Goal: Information Seeking & Learning: Learn about a topic

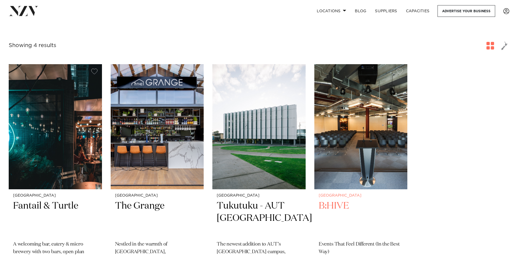
scroll to position [136, 0]
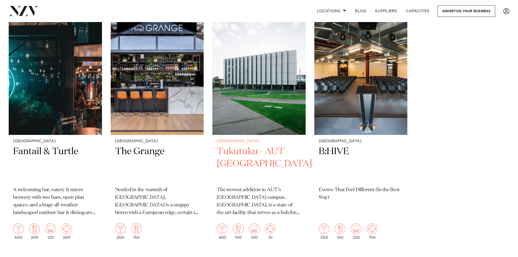
click at [269, 109] on img at bounding box center [258, 72] width 93 height 125
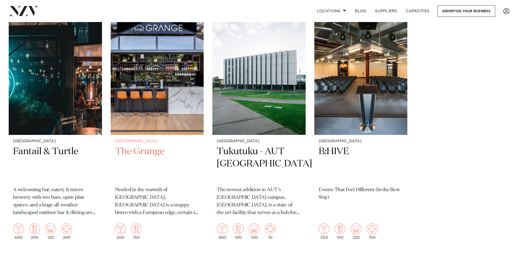
click at [162, 71] on img at bounding box center [157, 72] width 93 height 125
click at [65, 88] on img at bounding box center [55, 72] width 93 height 125
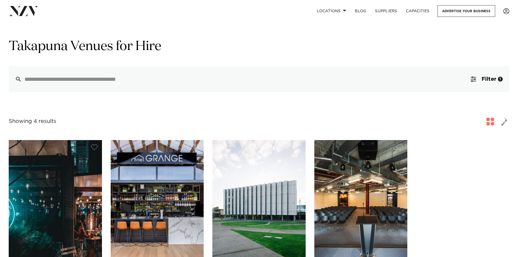
scroll to position [0, 0]
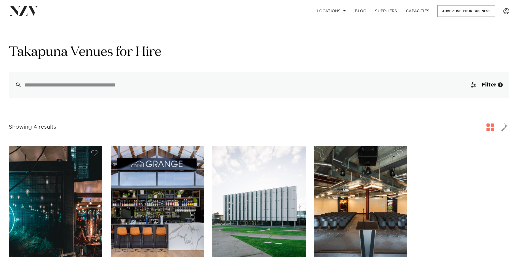
click at [69, 199] on img at bounding box center [55, 208] width 93 height 125
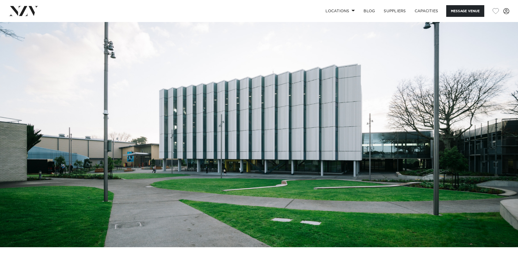
scroll to position [27, 0]
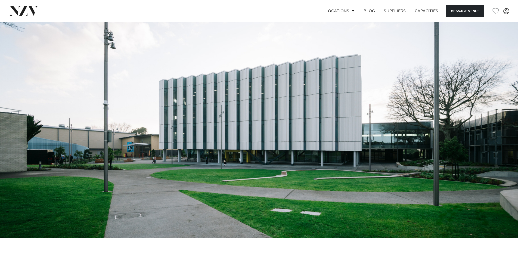
click at [491, 136] on img at bounding box center [259, 116] width 518 height 243
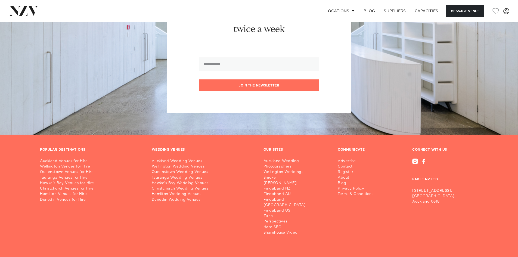
scroll to position [795, 0]
